Goal: Task Accomplishment & Management: Use online tool/utility

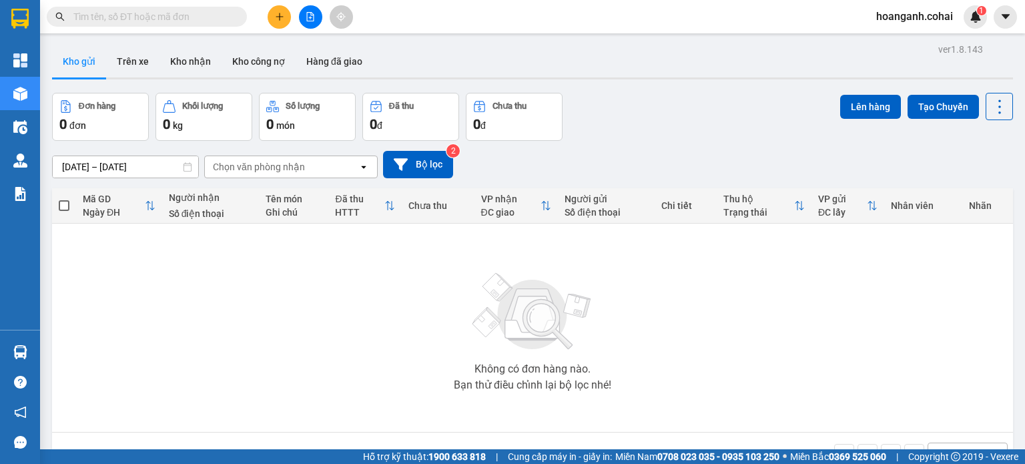
drag, startPoint x: 310, startPoint y: 19, endPoint x: 257, endPoint y: 32, distance: 54.2
click at [310, 19] on icon "file-add" at bounding box center [310, 16] width 9 height 9
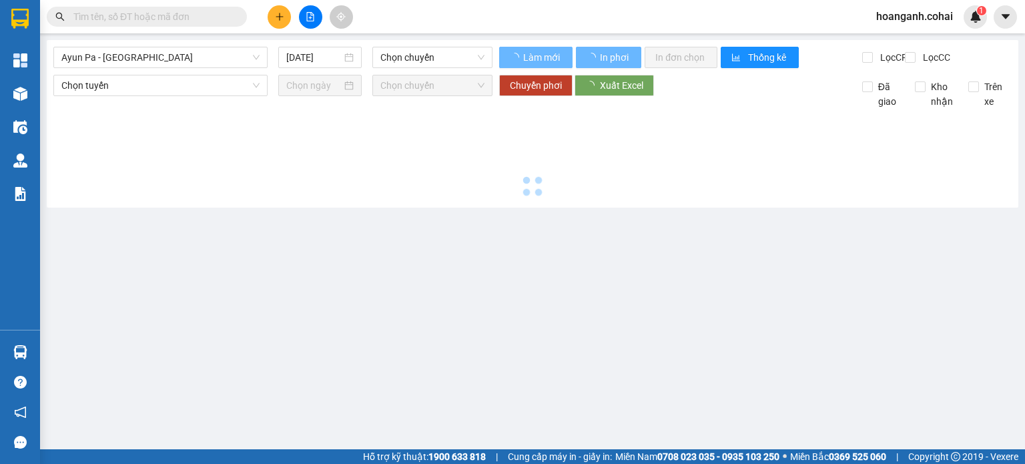
type input "[DATE]"
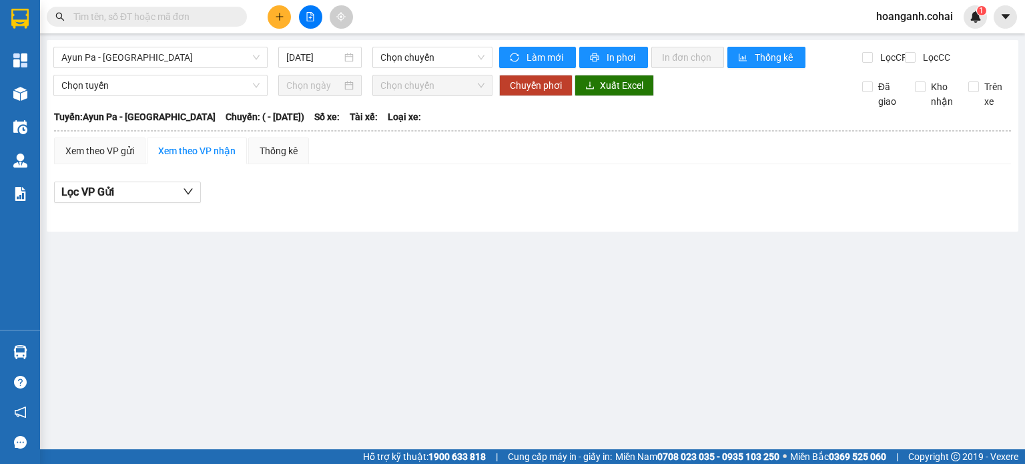
click at [197, 68] on div "Ayun Pa - [GEOGRAPHIC_DATA] [DATE] Chọn chuyến" at bounding box center [272, 57] width 439 height 21
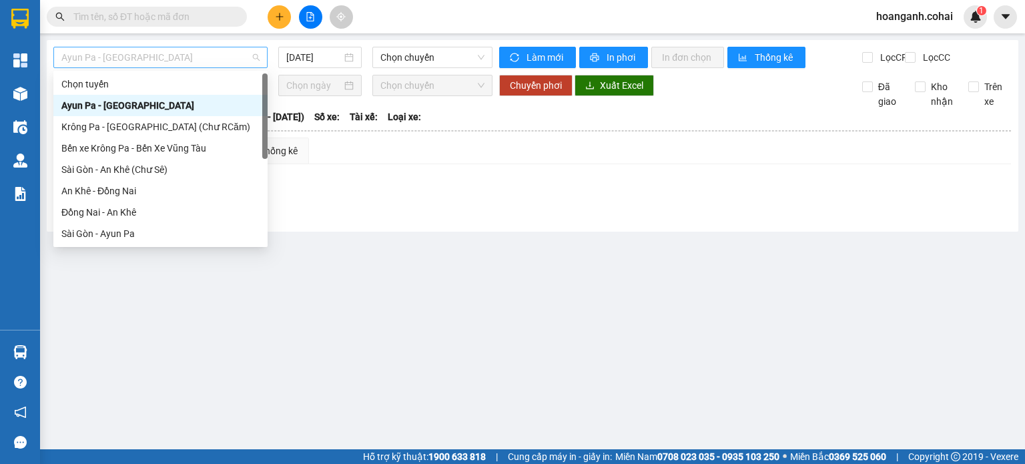
click at [202, 56] on span "Ayun Pa - [GEOGRAPHIC_DATA]" at bounding box center [160, 57] width 198 height 20
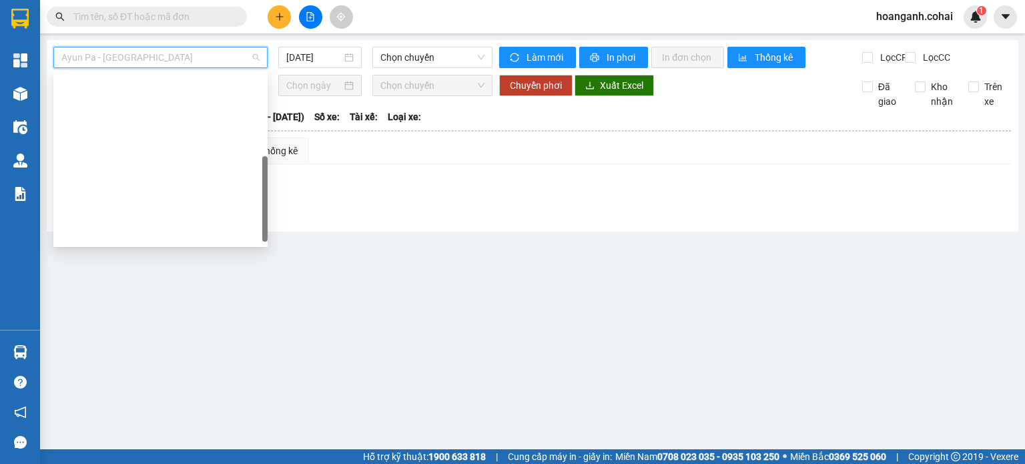
scroll to position [187, 0]
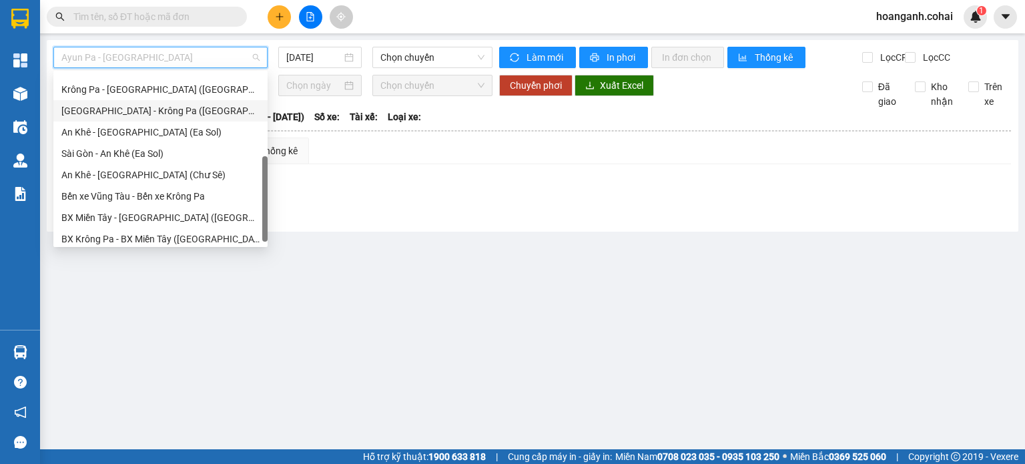
click at [157, 119] on div "[GEOGRAPHIC_DATA] - Krông Pa ([GEOGRAPHIC_DATA])" at bounding box center [160, 110] width 214 height 21
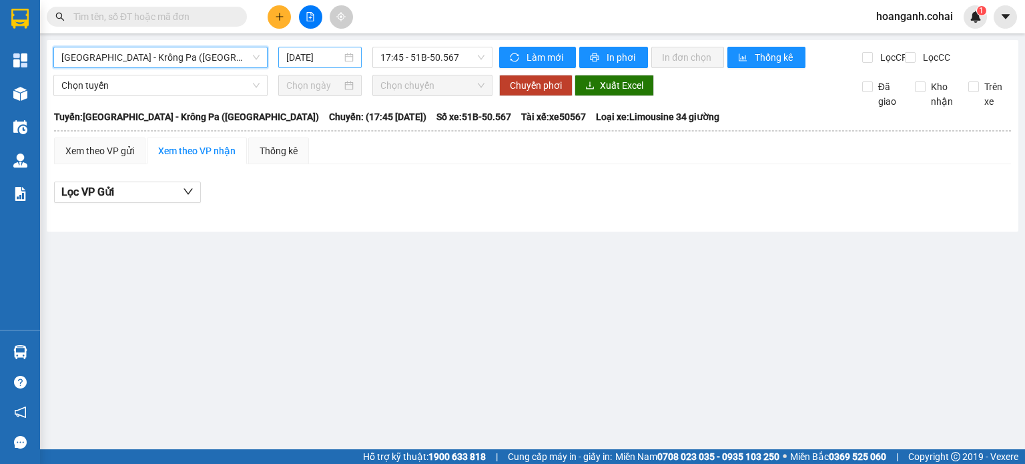
click at [314, 61] on input "[DATE]" at bounding box center [313, 57] width 55 height 15
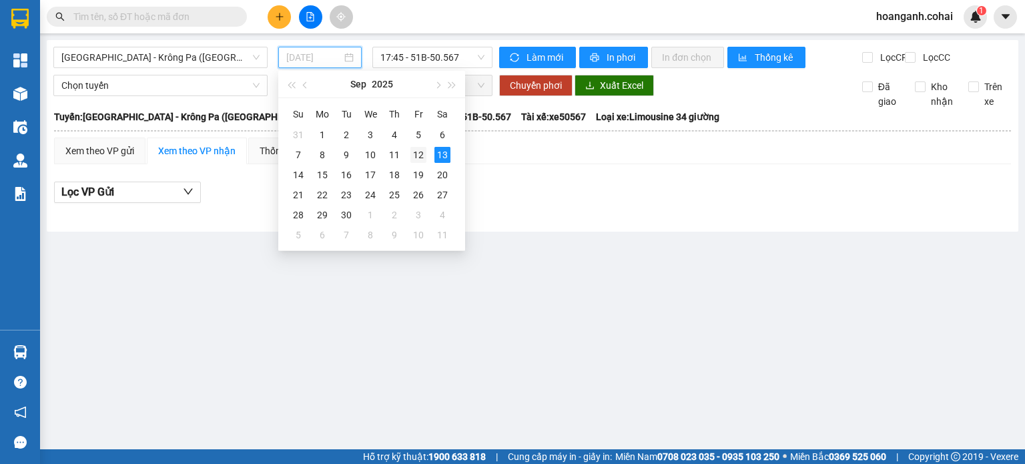
click at [416, 153] on div "12" at bounding box center [418, 155] width 16 height 16
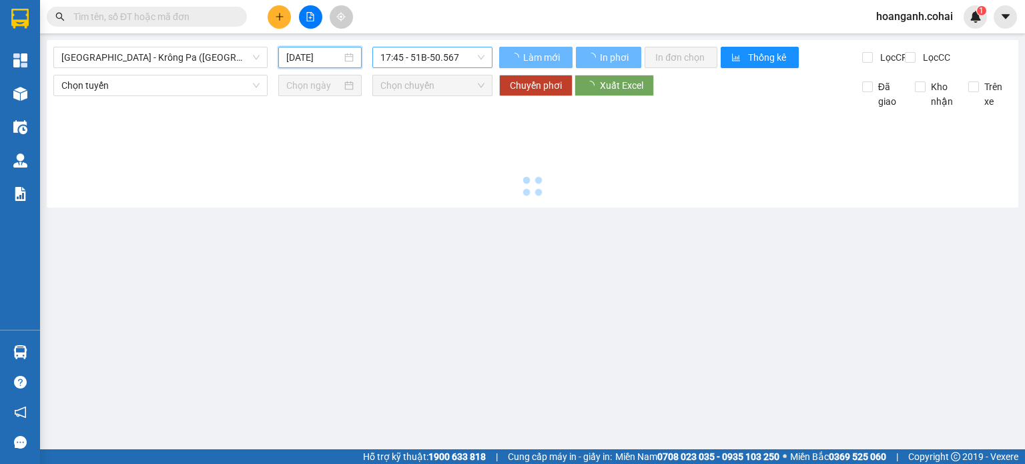
type input "[DATE]"
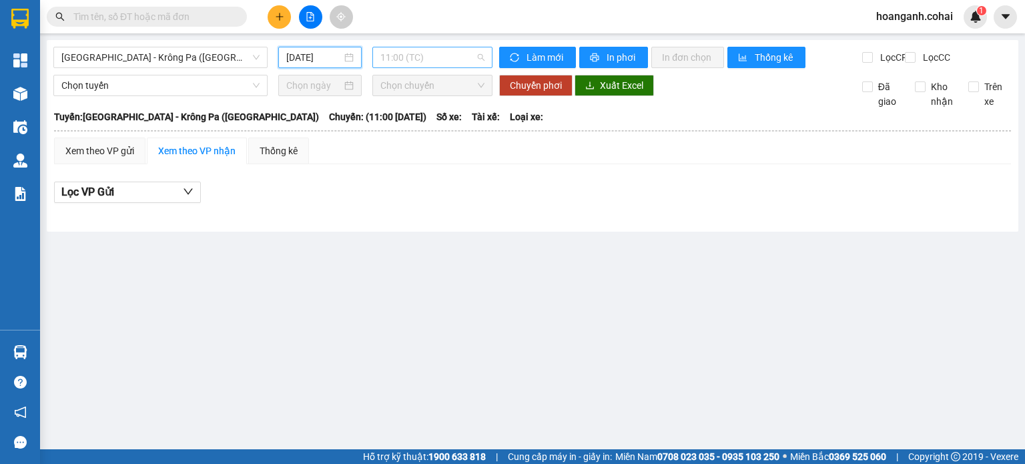
drag, startPoint x: 443, startPoint y: 61, endPoint x: 445, endPoint y: 118, distance: 57.4
click at [443, 67] on div "11:00 (TC)" at bounding box center [432, 57] width 121 height 21
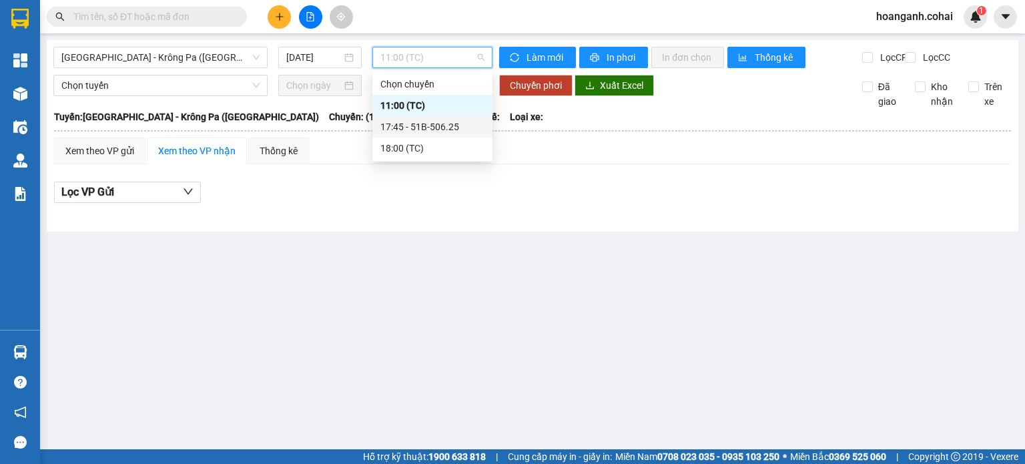
click at [443, 124] on div "17:45 - 51B-506.25" at bounding box center [432, 126] width 104 height 15
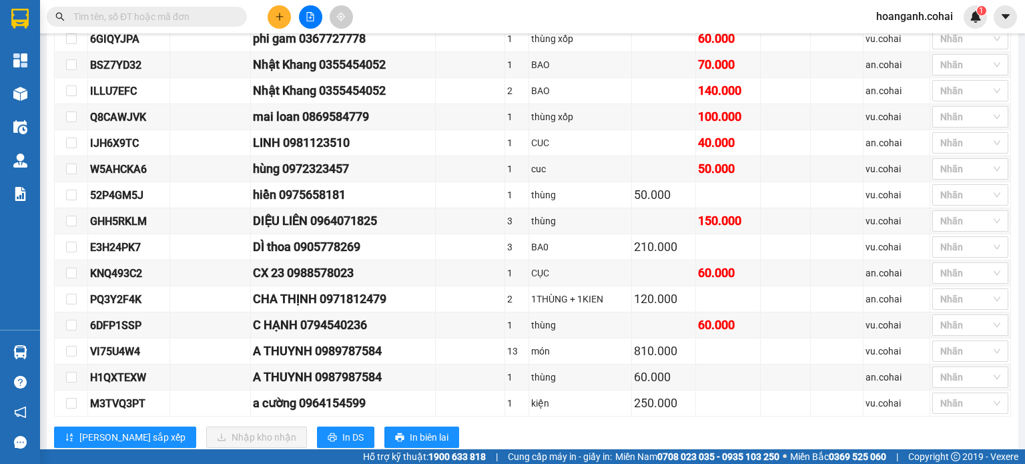
scroll to position [467, 0]
